Goal: Transaction & Acquisition: Purchase product/service

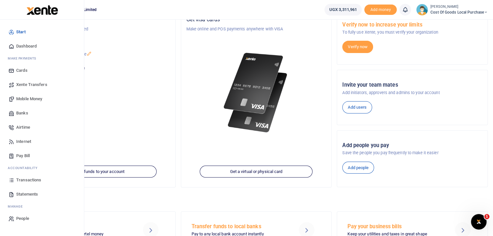
scroll to position [52, 0]
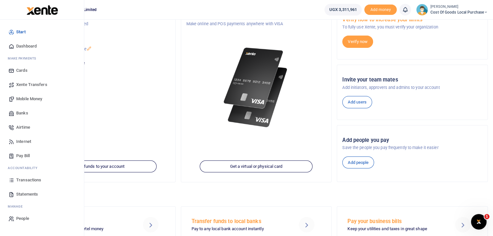
click at [27, 96] on span "Mobile Money" at bounding box center [29, 99] width 26 height 6
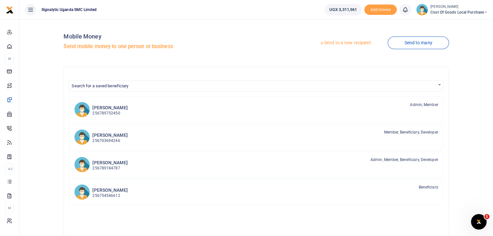
click at [349, 44] on link "Send to a new recipient" at bounding box center [345, 43] width 85 height 12
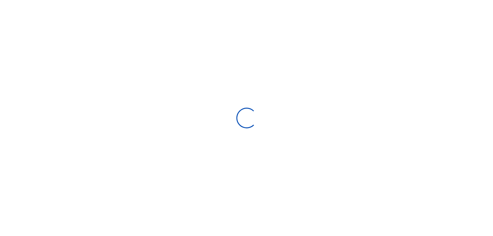
select select "Loading bundles"
select select
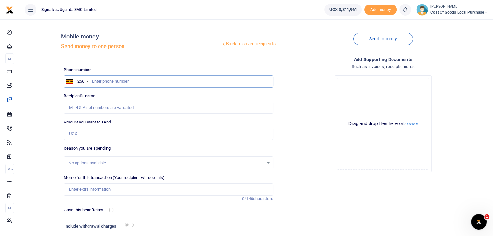
click at [127, 82] on input "text" at bounding box center [167, 81] width 209 height 12
type input "0774859138"
type input "Jude Anthony Lusambu"
type input "0774859138"
click at [99, 132] on input "Amount you want to send" at bounding box center [167, 134] width 209 height 12
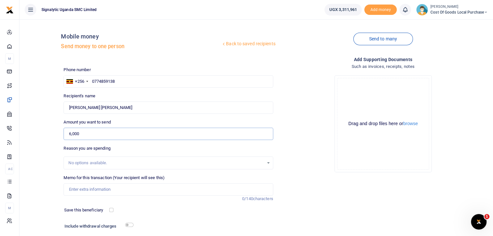
type input "6,000"
click at [55, 153] on div "Back to saved recipients Mobile money Send money to one person Send to many Pho…" at bounding box center [256, 142] width 468 height 234
click at [101, 188] on input "Memo for this transaction (Your recipient will see this)" at bounding box center [167, 190] width 209 height 12
paste input "REQSN00075"
click at [66, 189] on input "REQSN00075" at bounding box center [167, 190] width 209 height 12
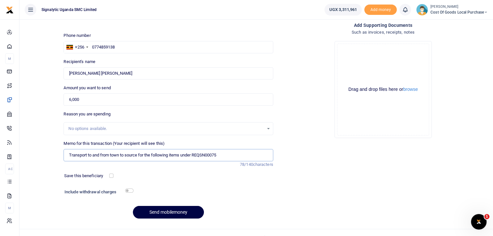
scroll to position [44, 0]
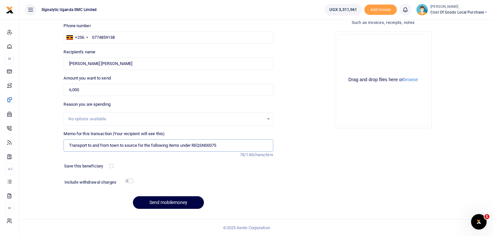
type input "Transport to and from town to source for the following items under REQSN00075"
click at [130, 181] on input "checkbox" at bounding box center [129, 181] width 8 height 4
checkbox input "true"
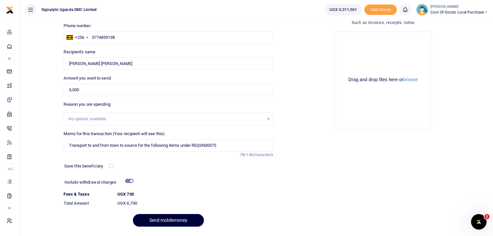
click at [168, 220] on button "Send mobilemoney" at bounding box center [168, 220] width 71 height 13
